Goal: Task Accomplishment & Management: Complete application form

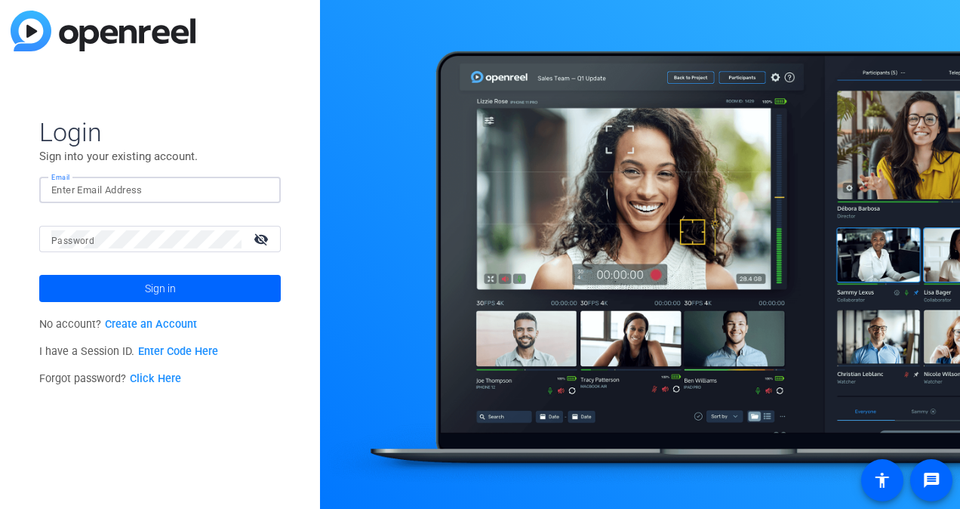
click at [72, 184] on input "Email" at bounding box center [159, 190] width 217 height 18
type input "[EMAIL_ADDRESS][DOMAIN_NAME]"
click at [90, 240] on mat-label "Password" at bounding box center [72, 241] width 43 height 11
click at [140, 325] on link "Create an Account" at bounding box center [151, 324] width 92 height 13
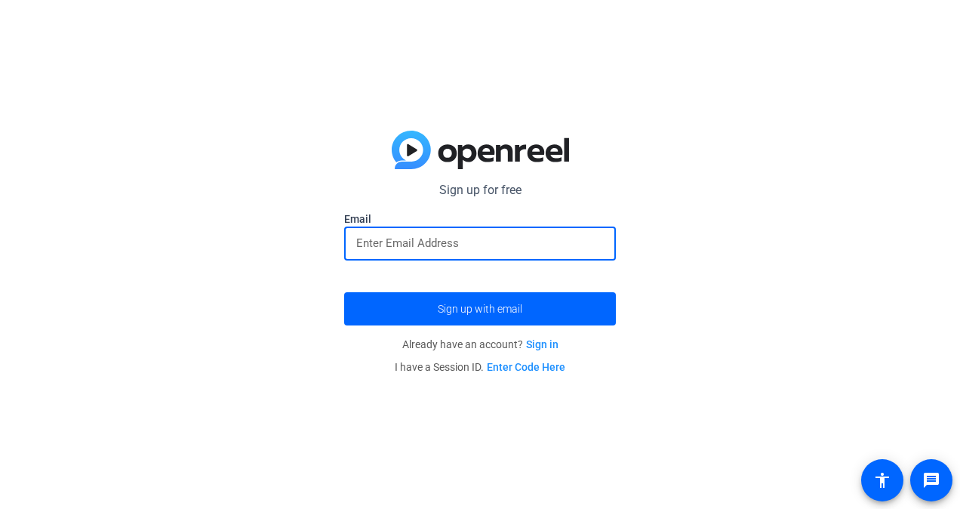
click at [396, 245] on input "email" at bounding box center [480, 243] width 248 height 18
type input "[EMAIL_ADDRESS][DOMAIN_NAME]"
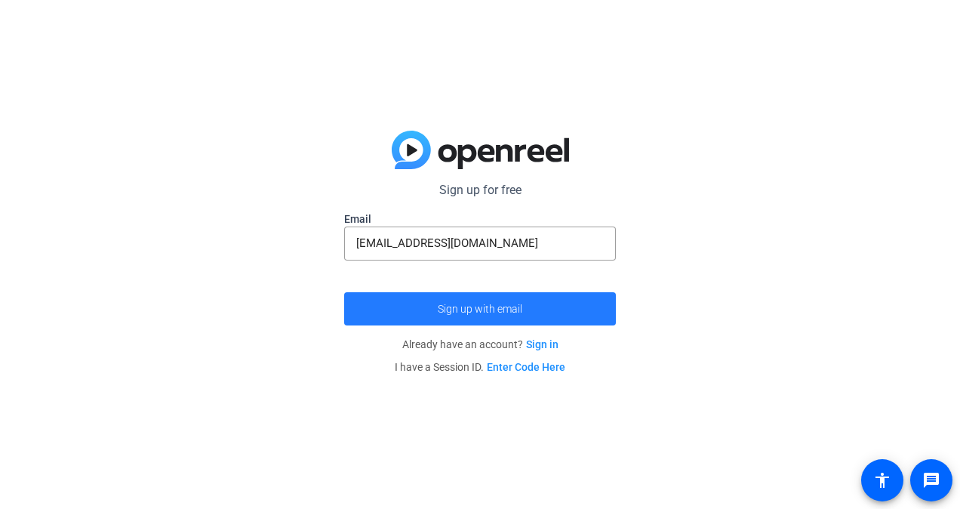
click at [472, 309] on span "Sign up with email" at bounding box center [480, 309] width 85 height 0
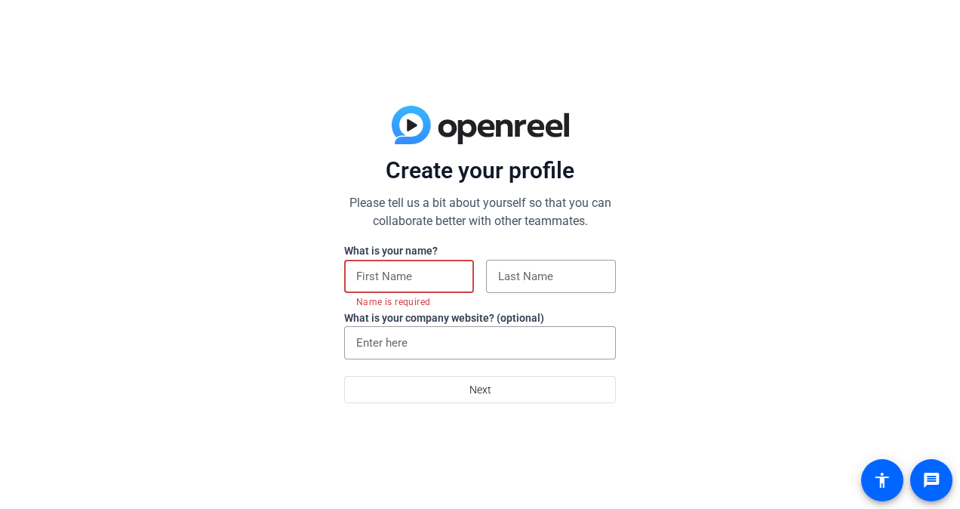
click at [425, 274] on input "text" at bounding box center [409, 276] width 106 height 18
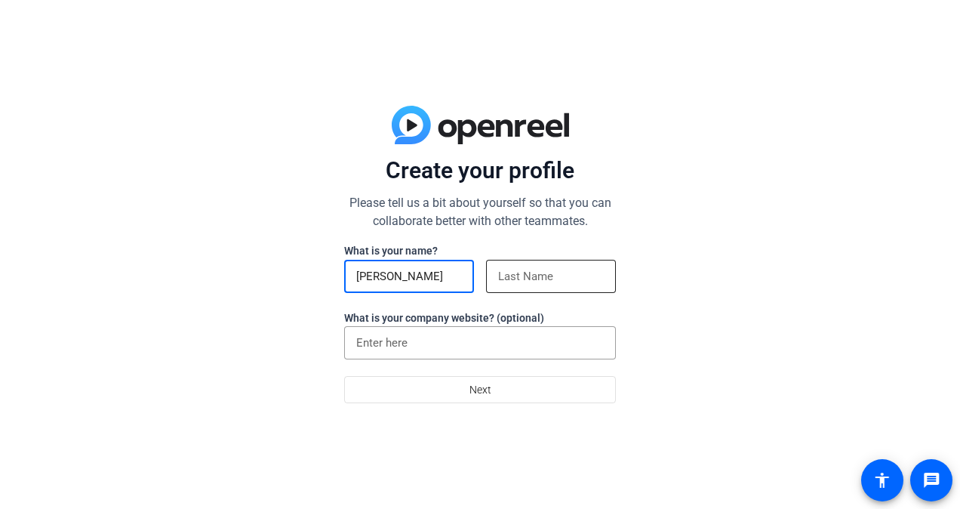
type input "Sam"
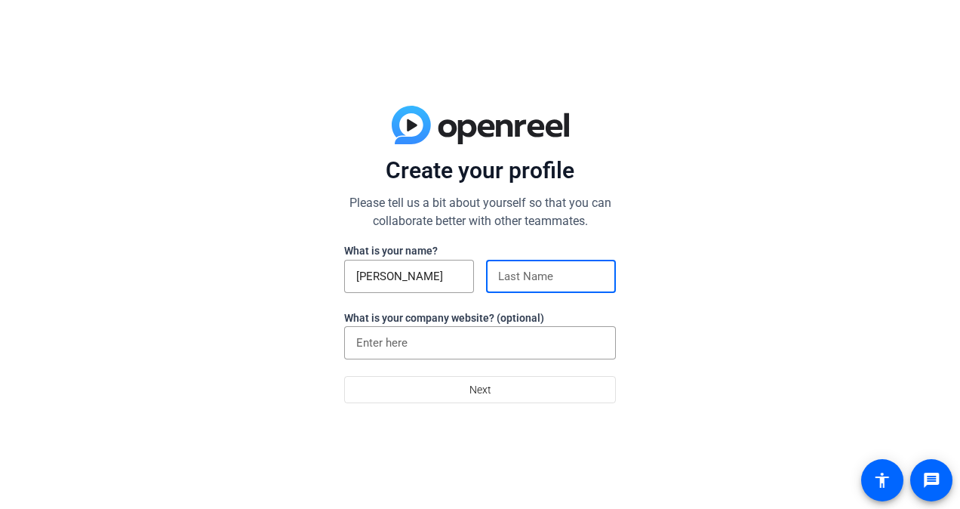
click at [557, 273] on input at bounding box center [551, 276] width 106 height 18
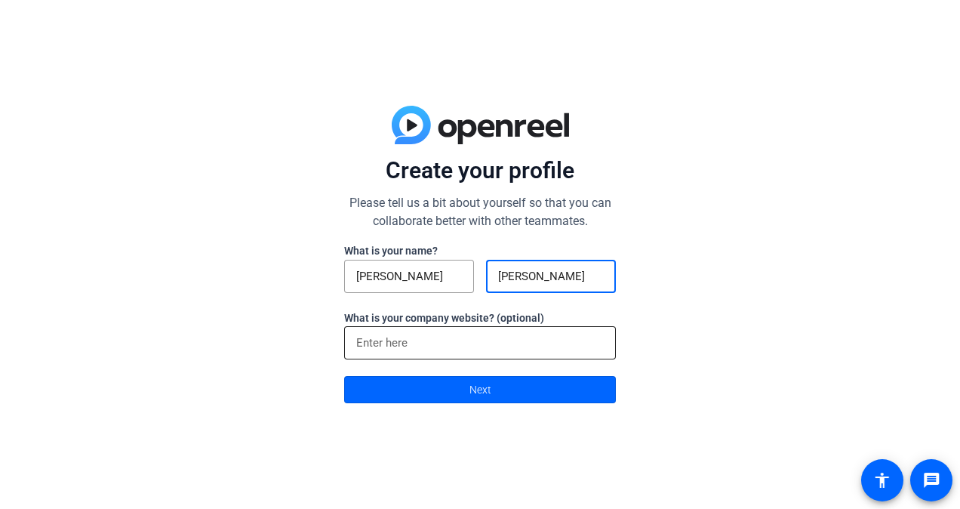
type input "Keith"
click at [403, 338] on input at bounding box center [480, 343] width 248 height 18
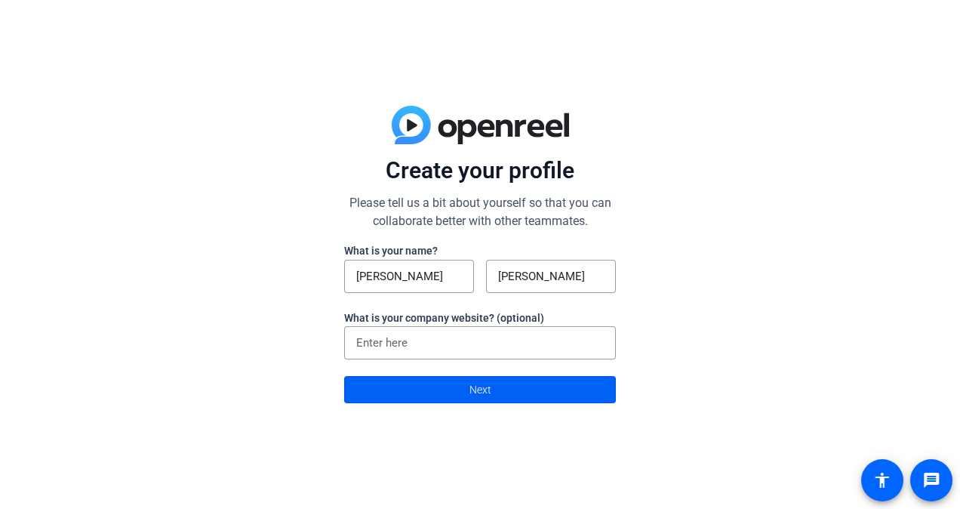
drag, startPoint x: 800, startPoint y: 356, endPoint x: 531, endPoint y: 392, distance: 271.1
click at [531, 392] on div "Create your profile Please tell us a bit about yourself so that you can collabo…" at bounding box center [480, 254] width 960 height 509
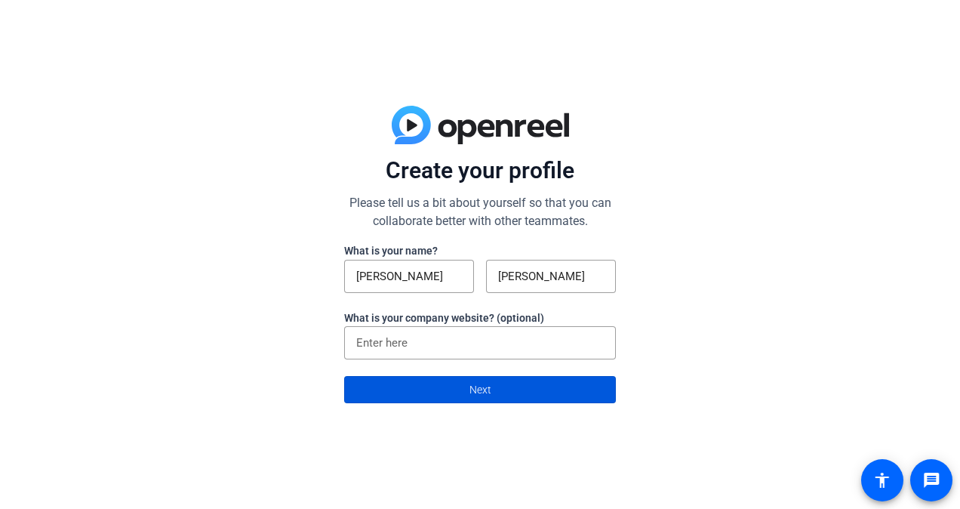
click at [531, 392] on span at bounding box center [480, 389] width 270 height 36
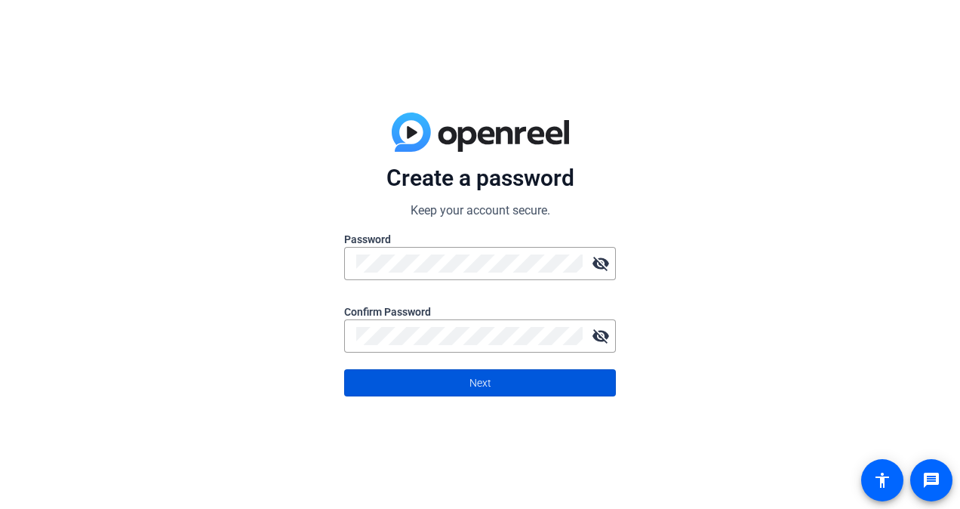
click at [475, 380] on span "Next" at bounding box center [481, 382] width 22 height 29
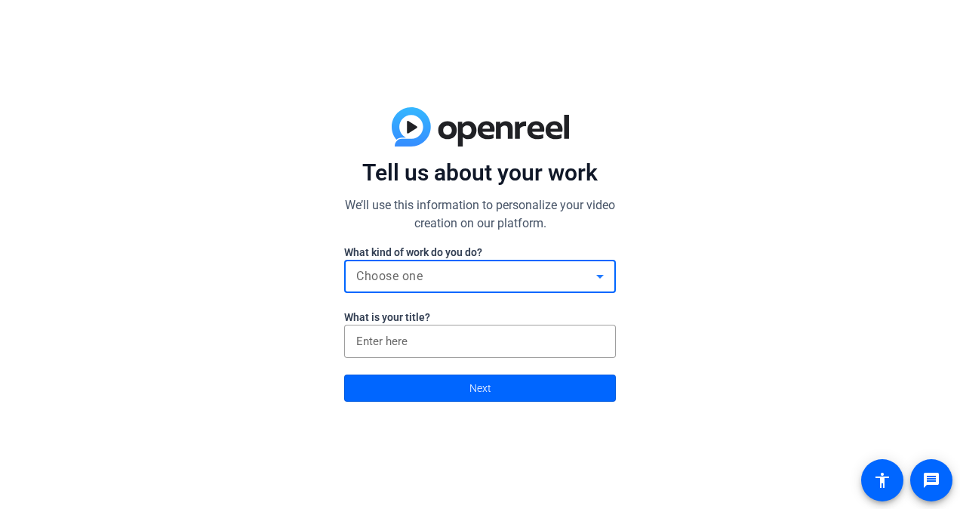
click at [522, 276] on div "Choose one" at bounding box center [476, 276] width 240 height 18
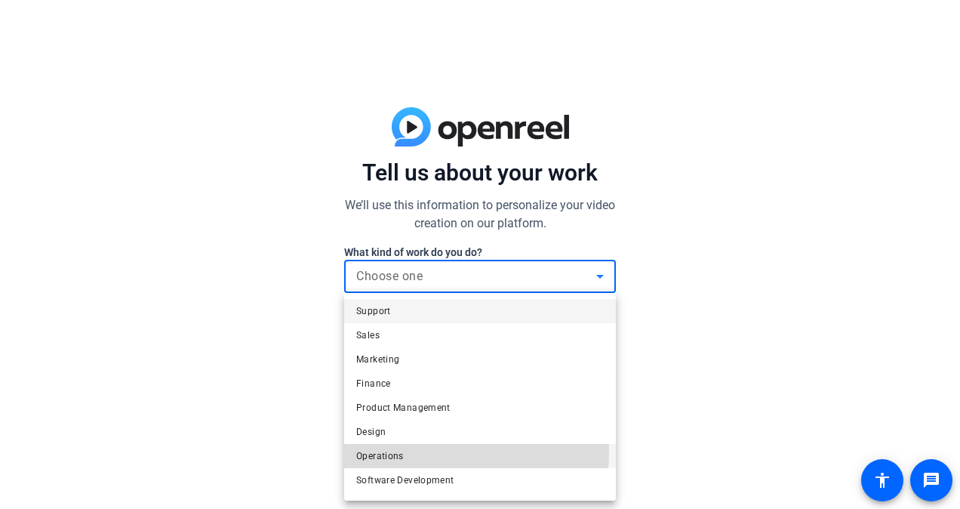
click at [393, 451] on span "Operations" at bounding box center [380, 456] width 48 height 18
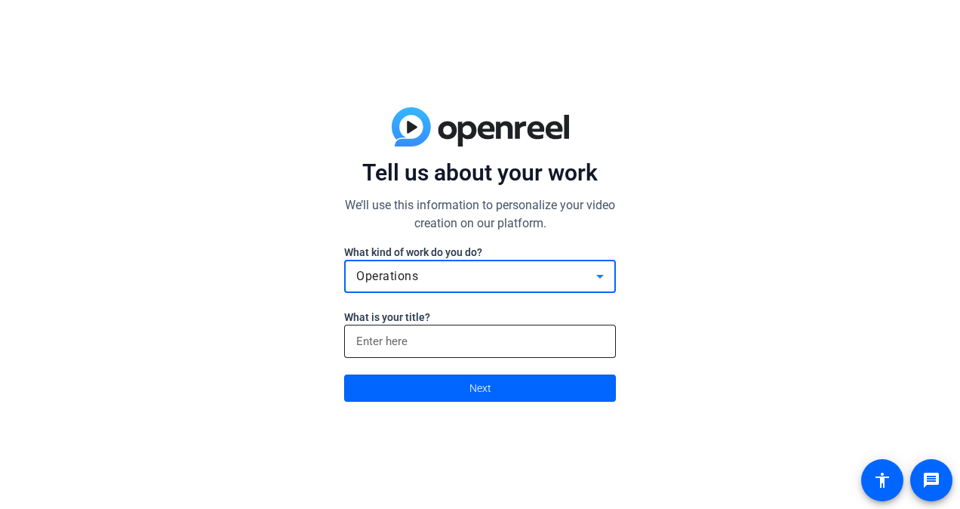
click at [383, 335] on input at bounding box center [480, 341] width 248 height 18
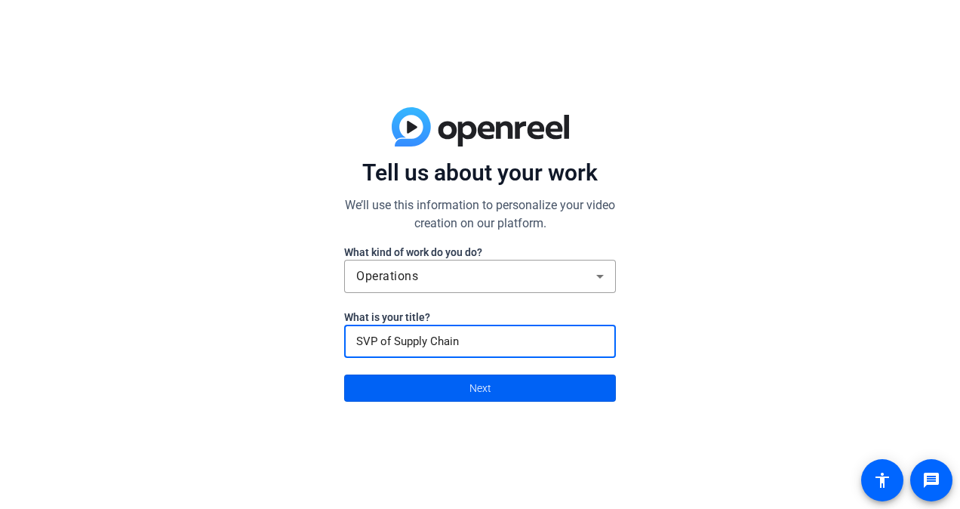
type input "SVP of Supply Chain"
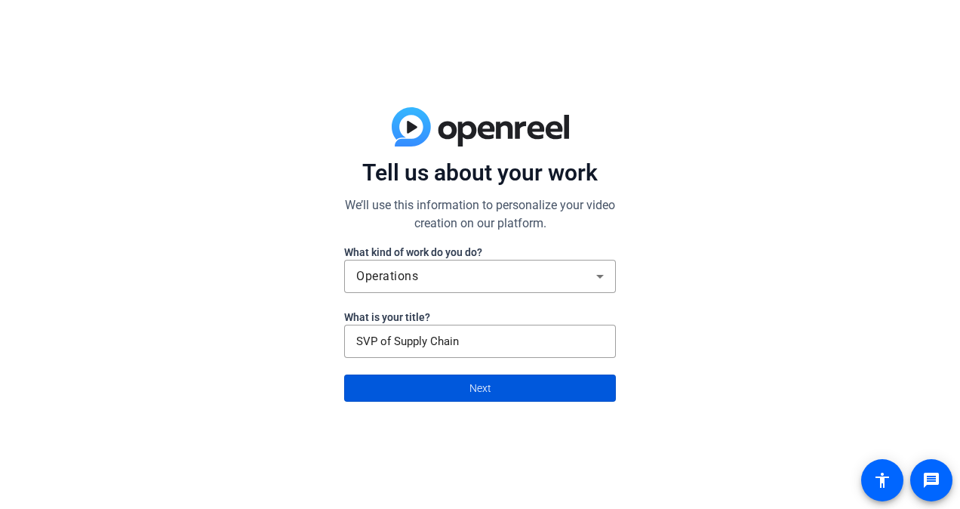
click at [484, 386] on span "Next" at bounding box center [481, 388] width 22 height 29
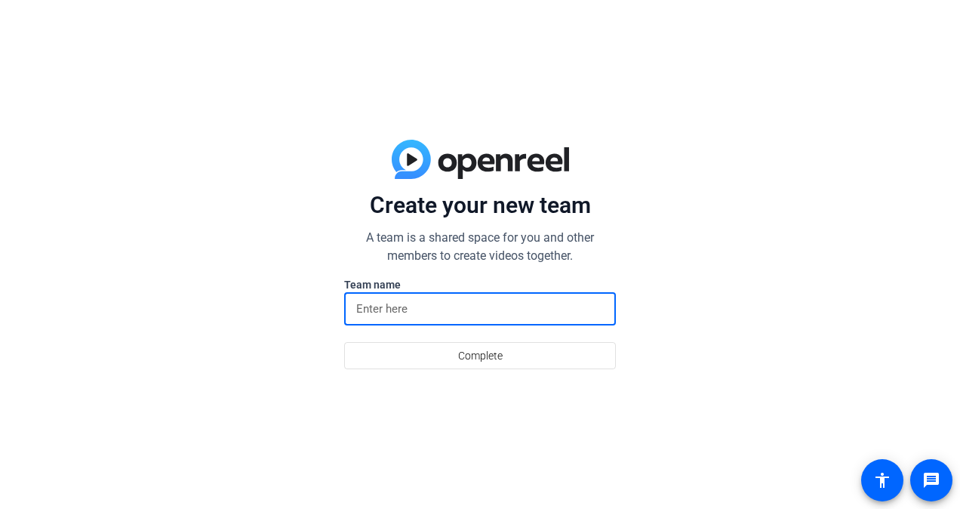
click at [409, 307] on input at bounding box center [480, 309] width 248 height 18
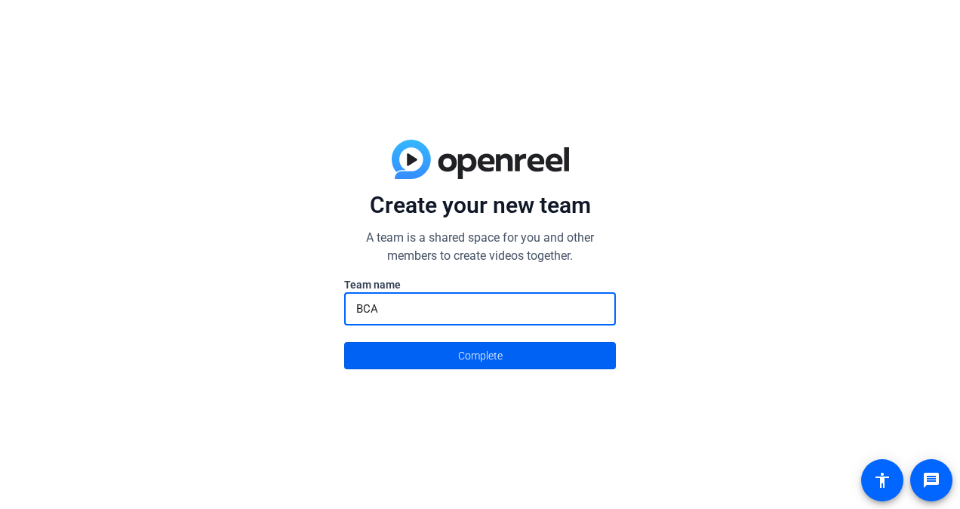
type input "BCA"
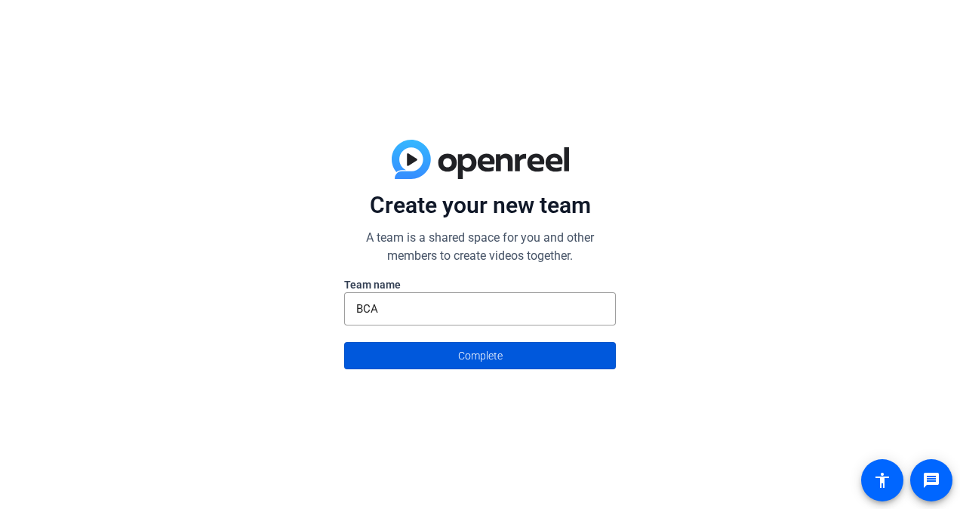
click at [471, 356] on span "Complete" at bounding box center [480, 355] width 45 height 29
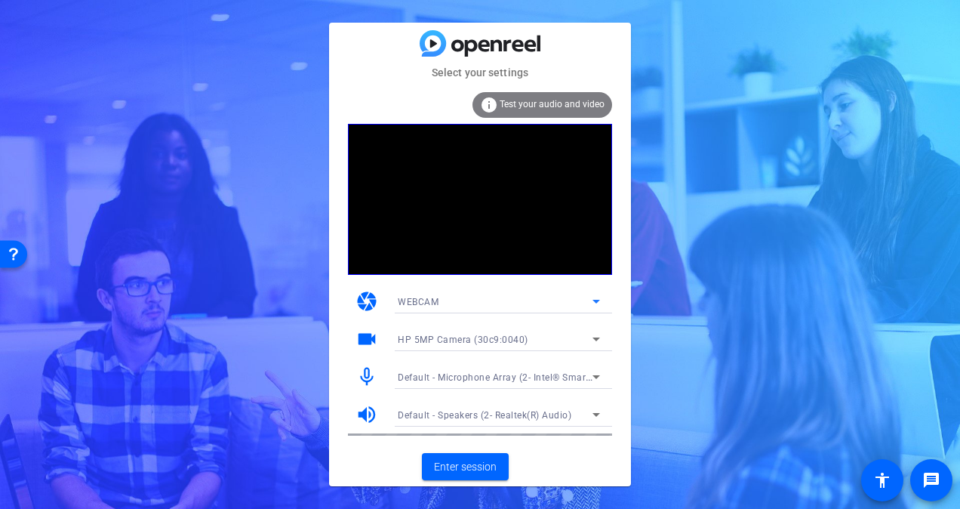
click at [599, 293] on icon at bounding box center [596, 301] width 18 height 18
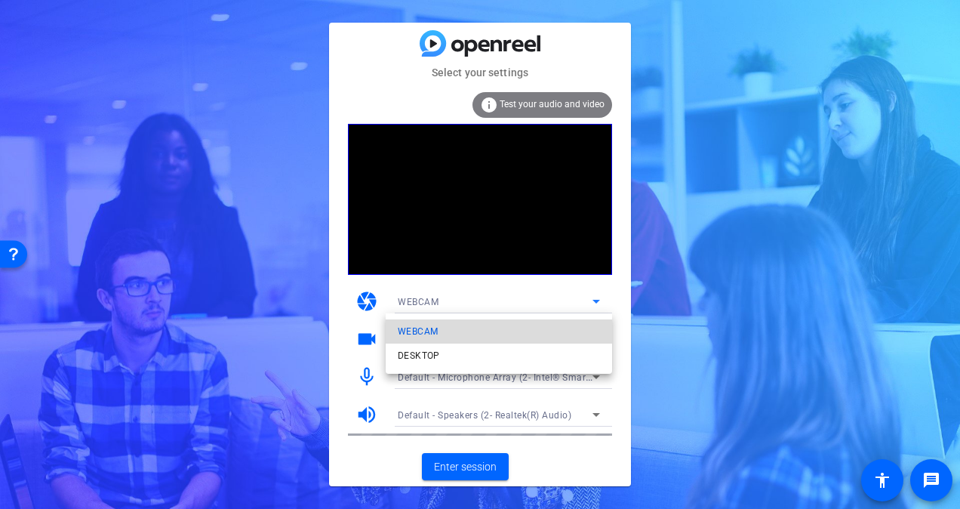
click at [540, 330] on mat-option "WEBCAM" at bounding box center [499, 331] width 226 height 24
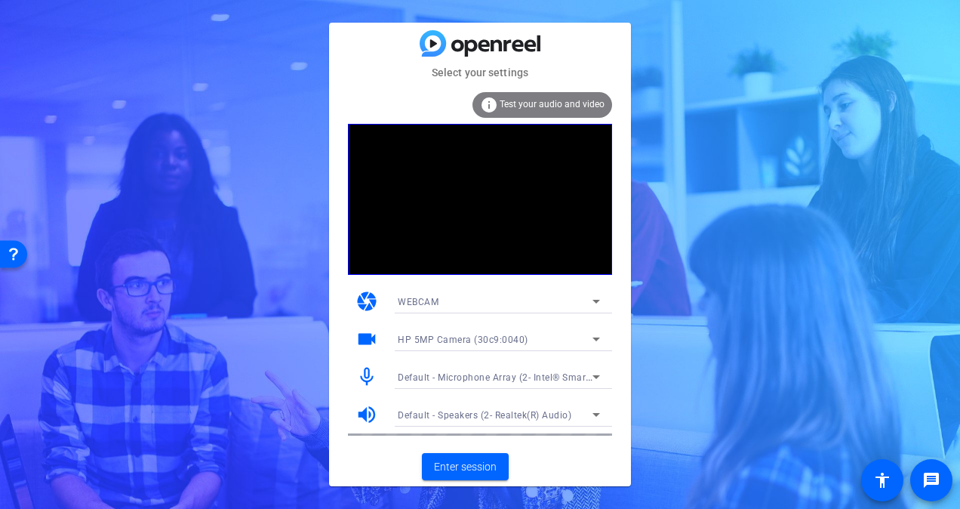
click at [698, 93] on div "Select your settings info Test your audio and video camera WEBCAM videocam HP 5…" at bounding box center [480, 254] width 960 height 509
